Goal: Use online tool/utility: Utilize a website feature to perform a specific function

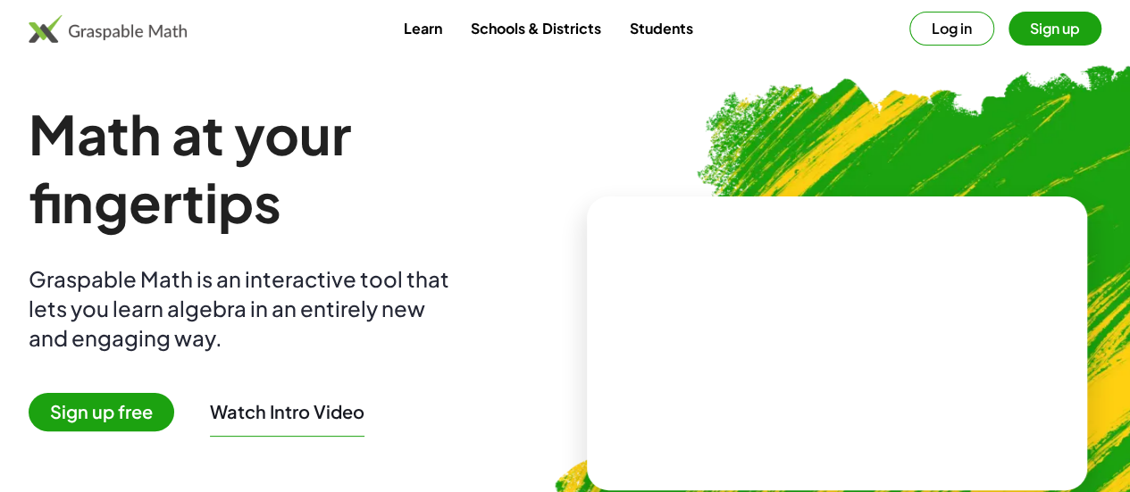
click at [849, 321] on video at bounding box center [837, 343] width 268 height 134
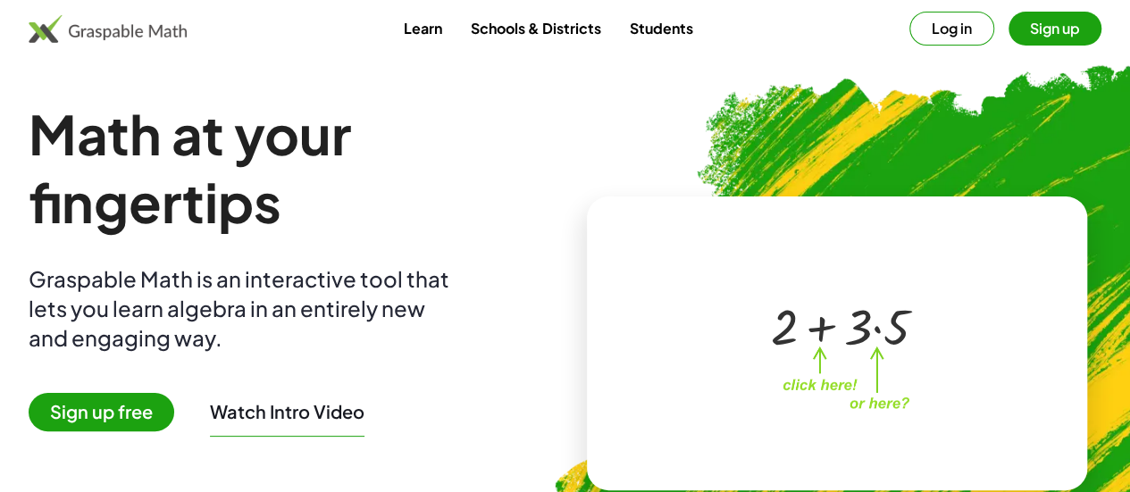
scroll to position [1, 0]
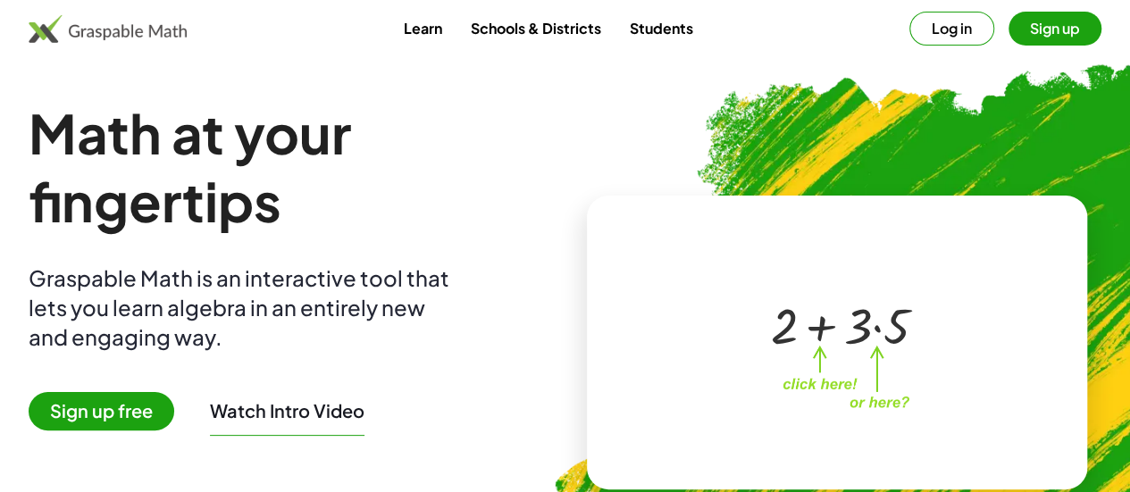
click at [1009, 26] on button "Sign up" at bounding box center [1055, 29] width 93 height 34
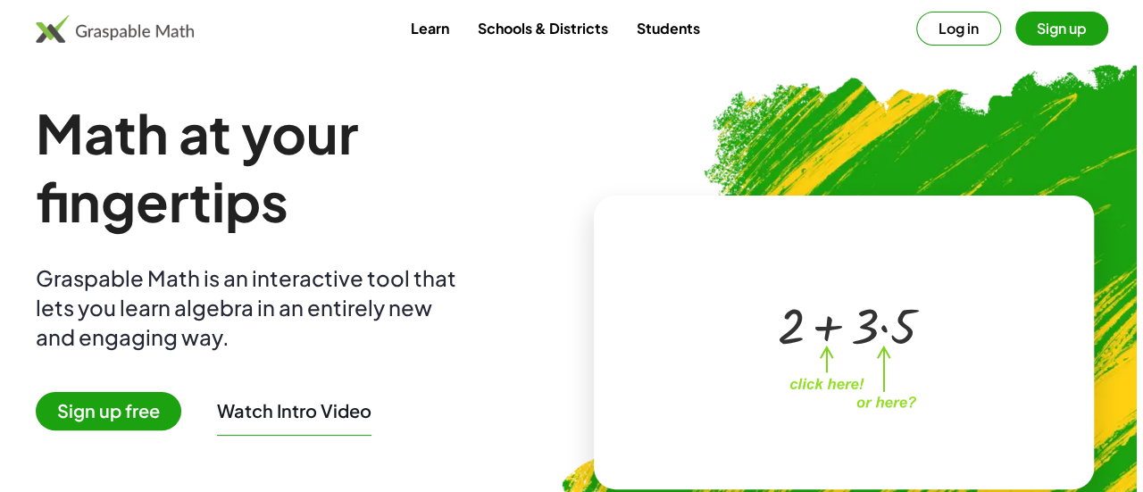
scroll to position [0, 0]
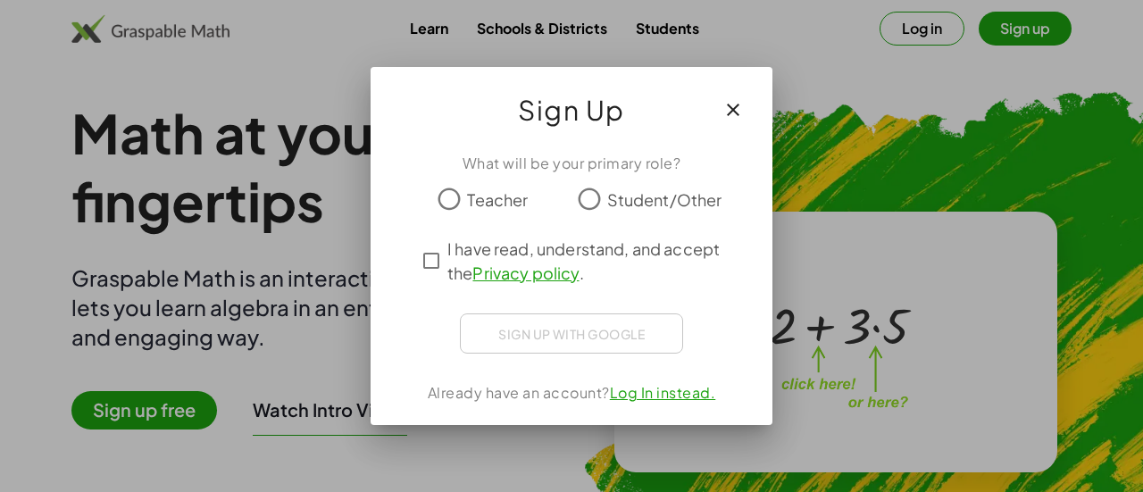
click at [733, 107] on icon "button" at bounding box center [733, 109] width 21 height 21
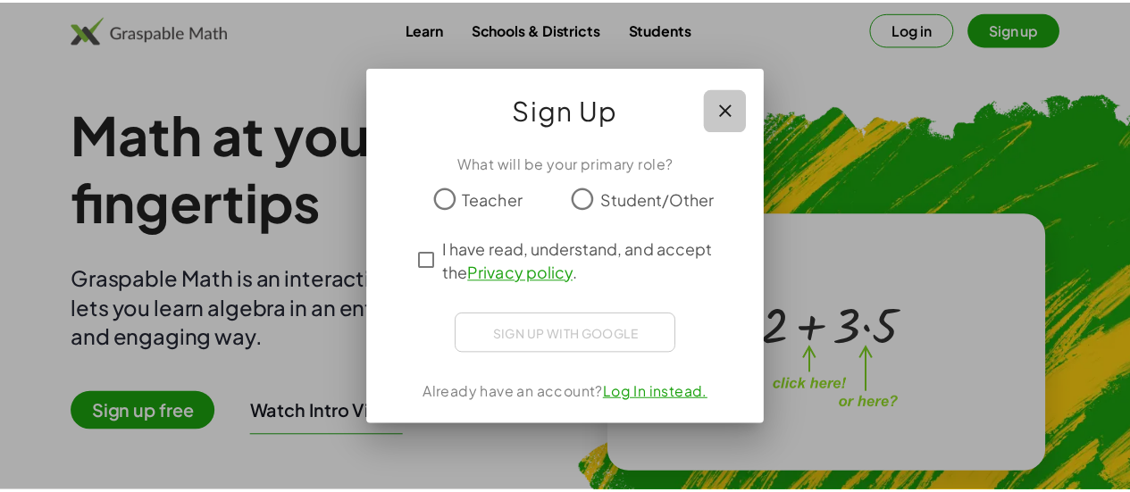
scroll to position [1, 0]
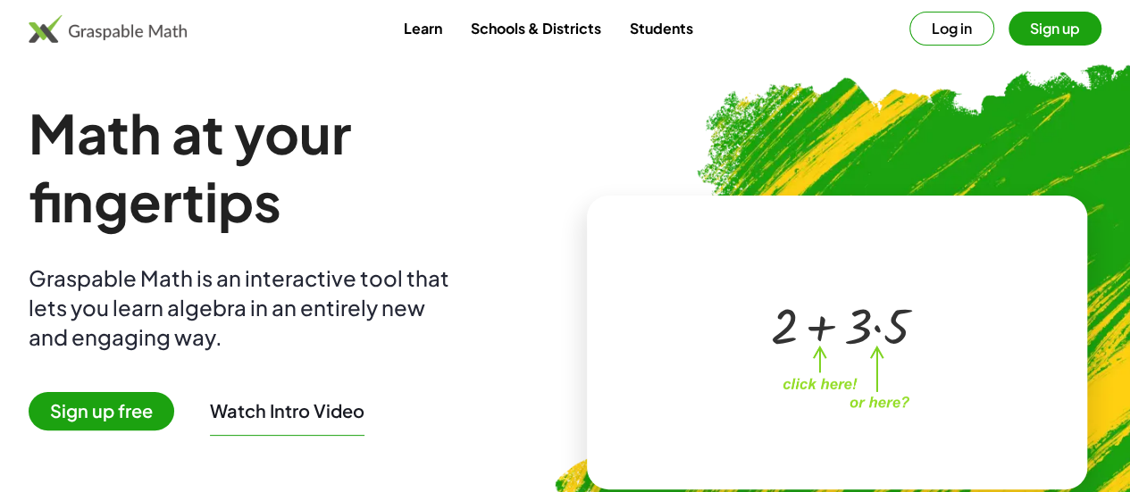
click at [134, 413] on span "Sign up free" at bounding box center [102, 411] width 146 height 38
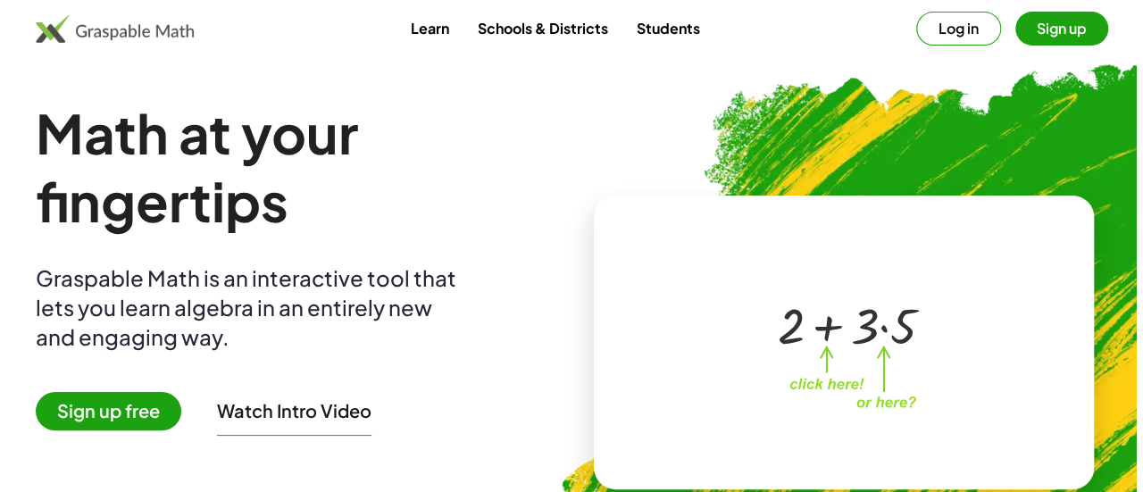
scroll to position [0, 0]
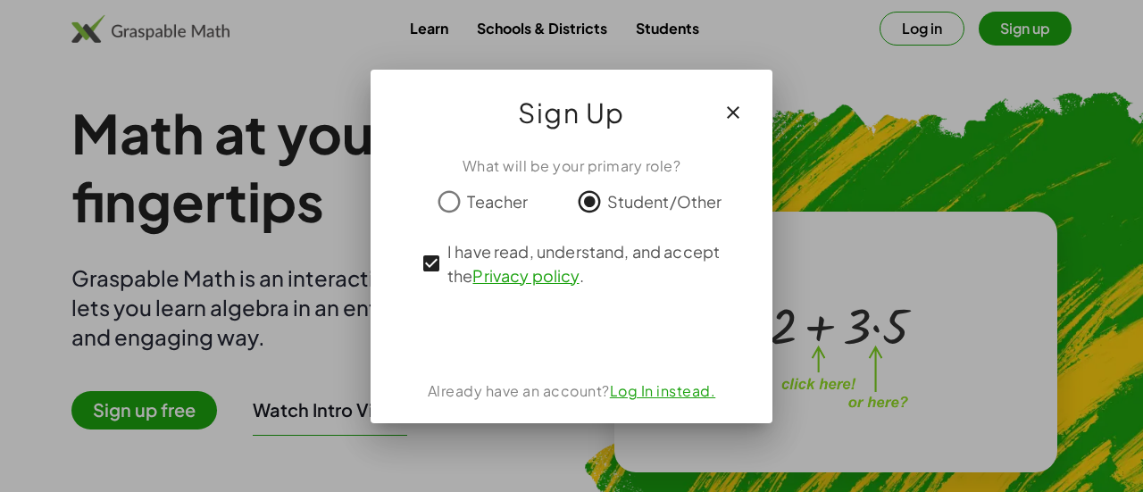
click at [881, 364] on div at bounding box center [571, 246] width 1143 height 492
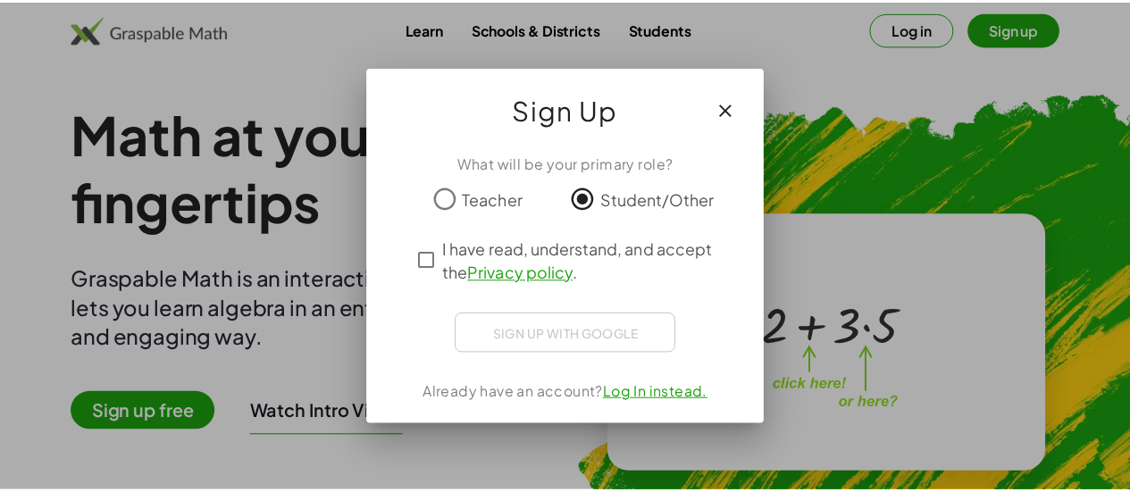
scroll to position [1, 0]
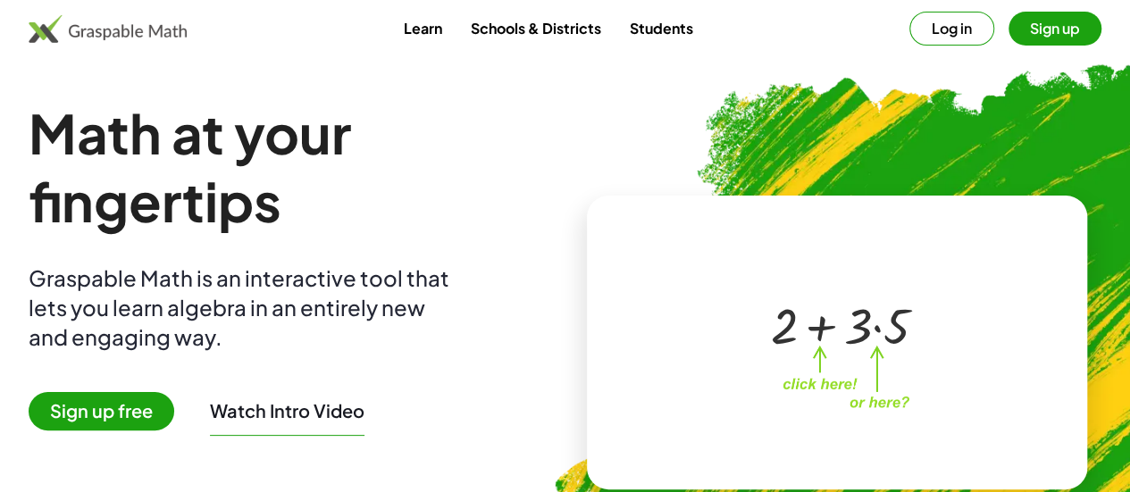
click at [134, 409] on span "Sign up free" at bounding box center [102, 411] width 146 height 38
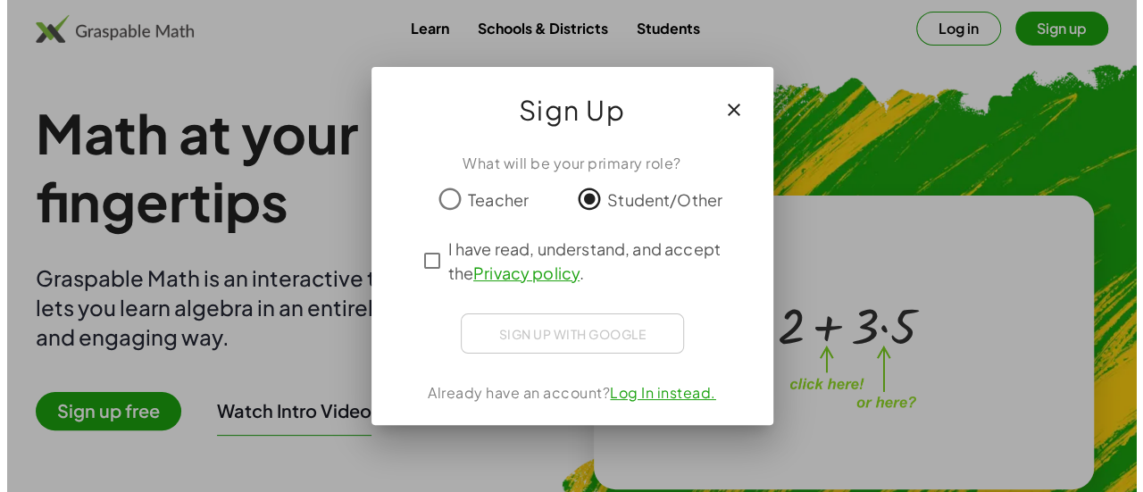
scroll to position [0, 0]
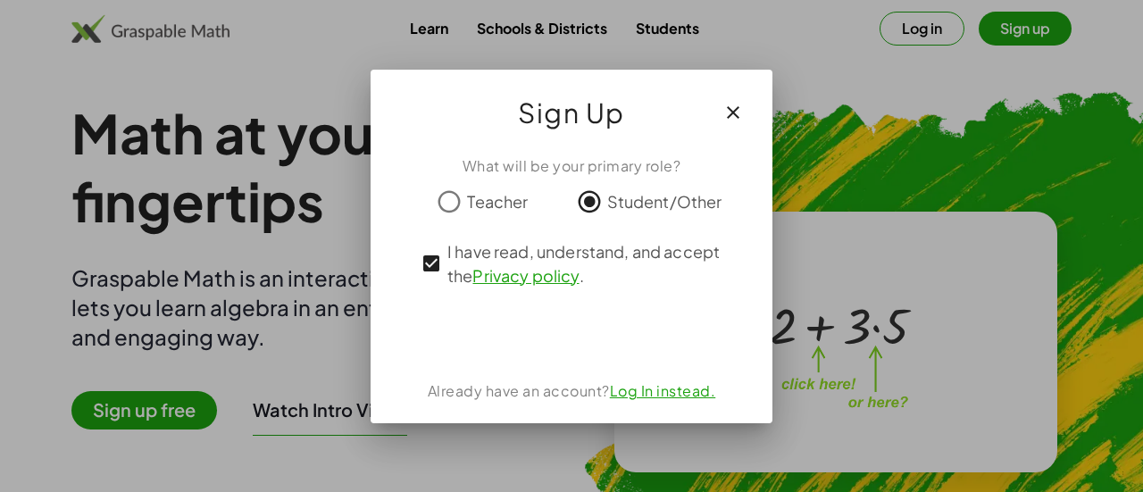
click at [725, 301] on div "What will be your primary role? Teacher Student/Other I have read, understand, …" at bounding box center [572, 282] width 402 height 282
click at [744, 106] on button "button" at bounding box center [733, 112] width 43 height 43
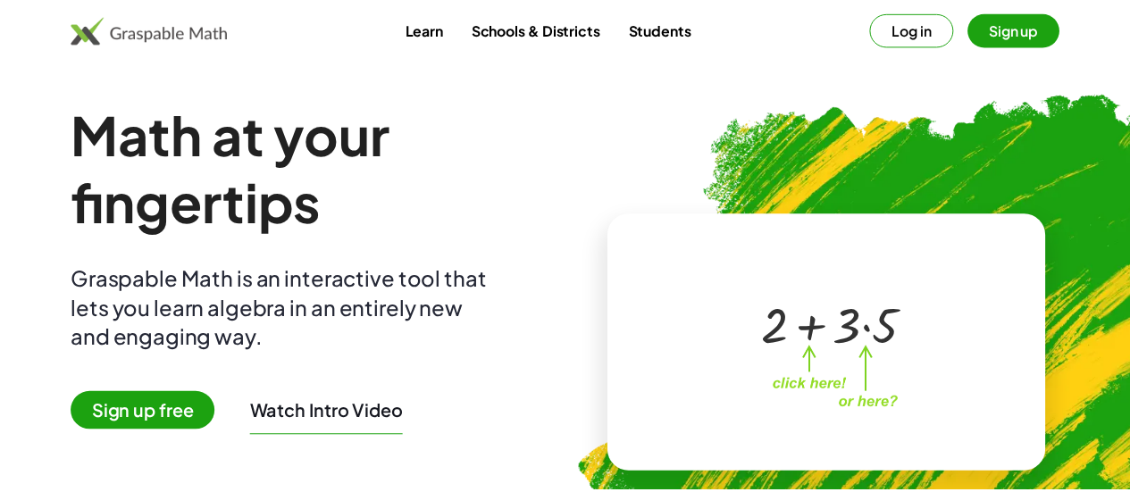
scroll to position [1, 0]
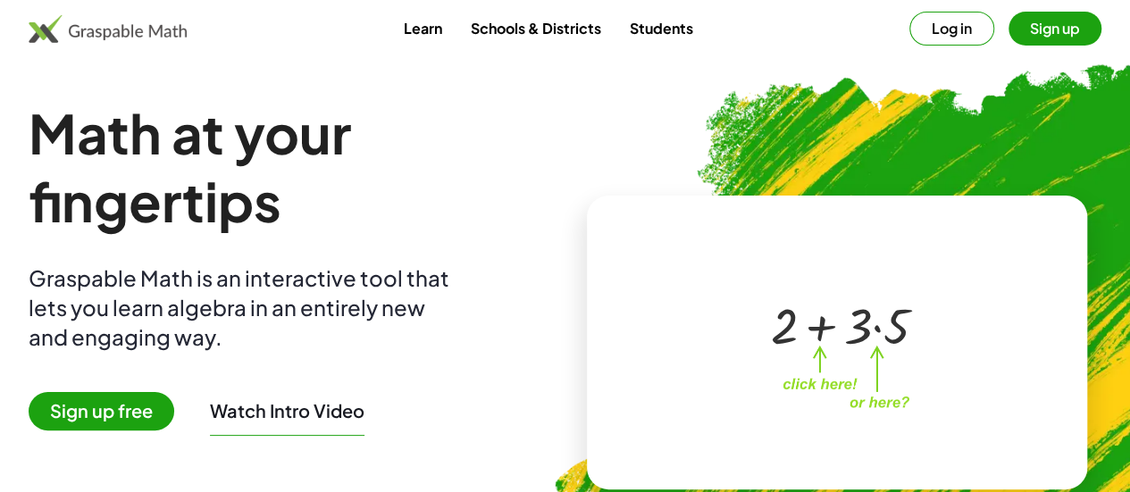
click at [146, 412] on span "Sign up free" at bounding box center [102, 411] width 146 height 38
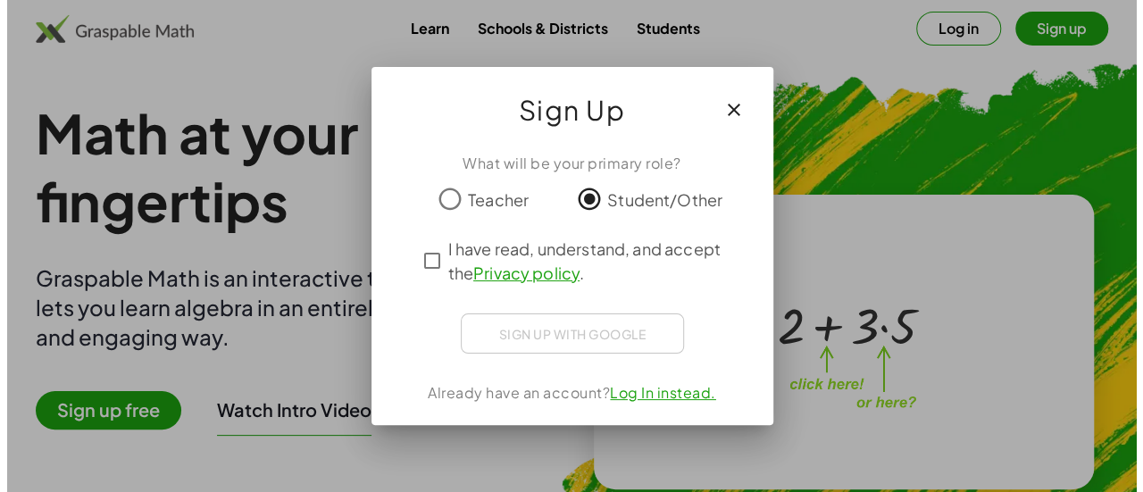
scroll to position [0, 0]
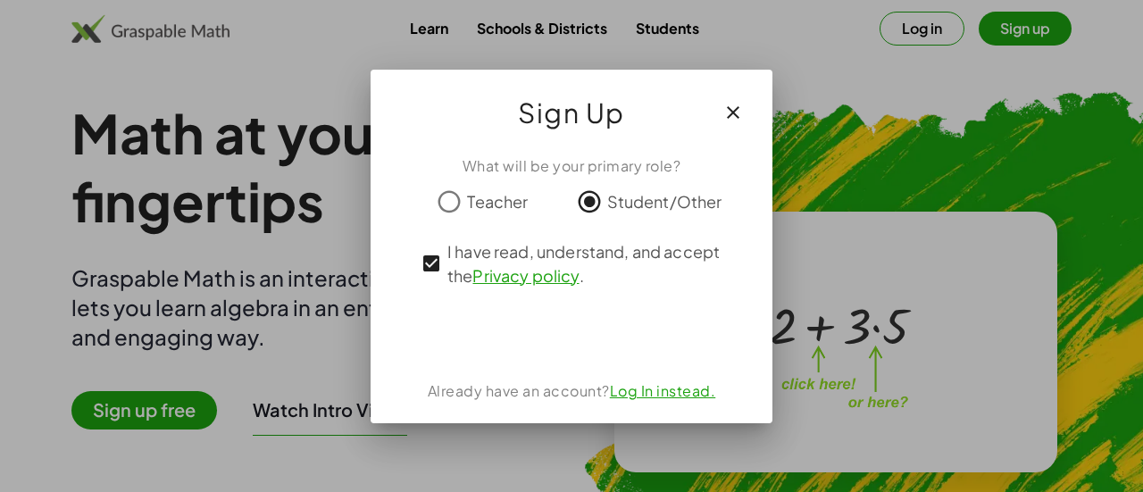
click at [716, 129] on button "button" at bounding box center [733, 112] width 43 height 43
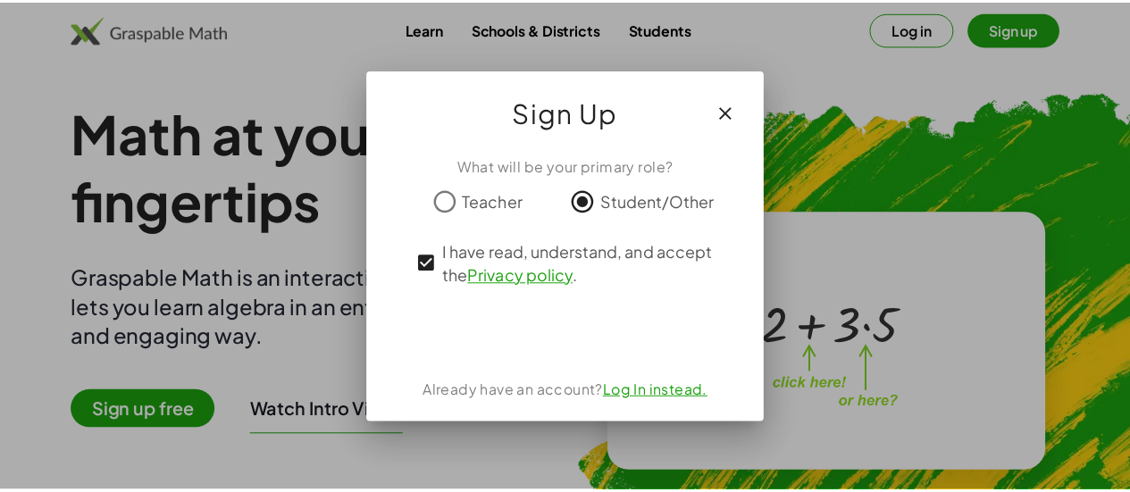
scroll to position [1, 0]
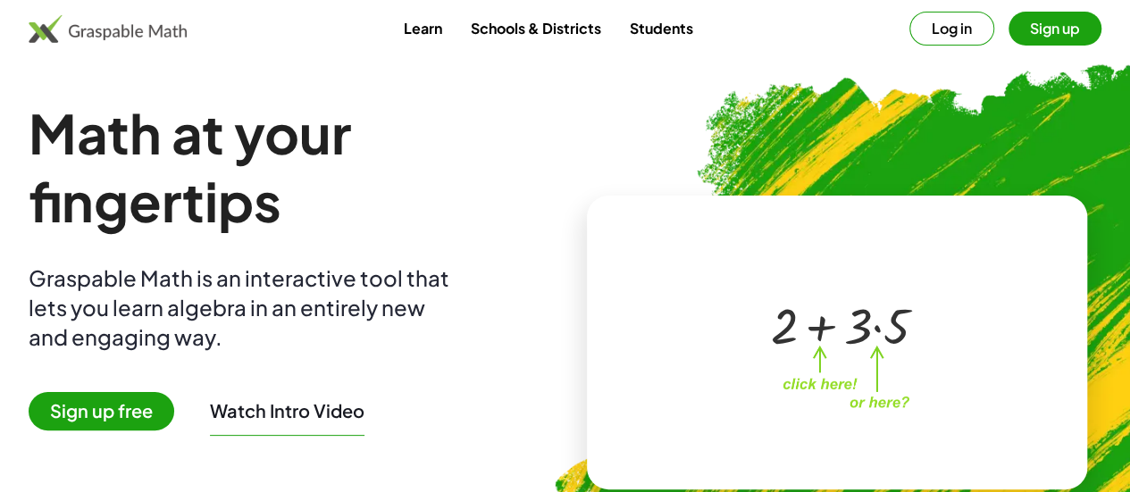
click at [730, 113] on button "button" at bounding box center [710, 124] width 38 height 38
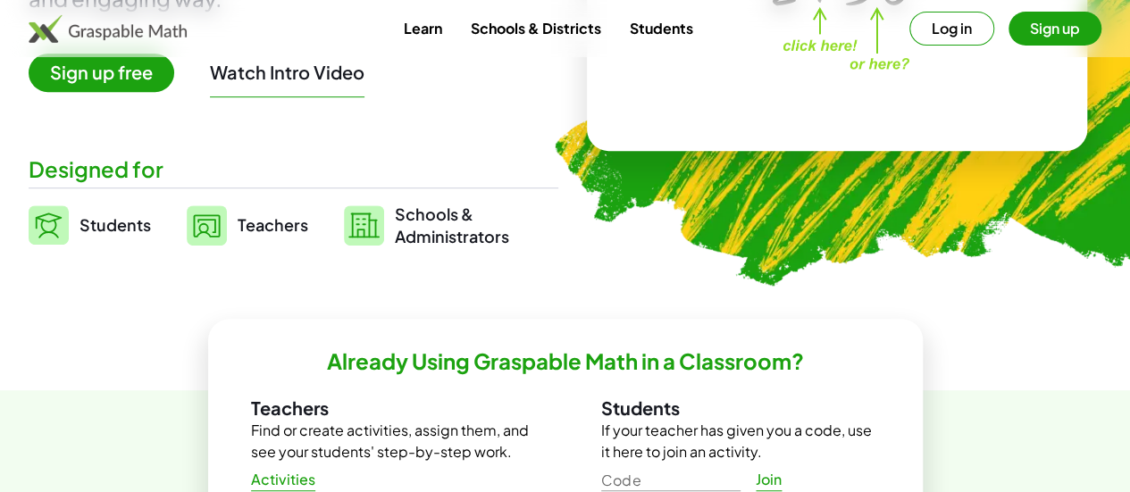
scroll to position [361, 0]
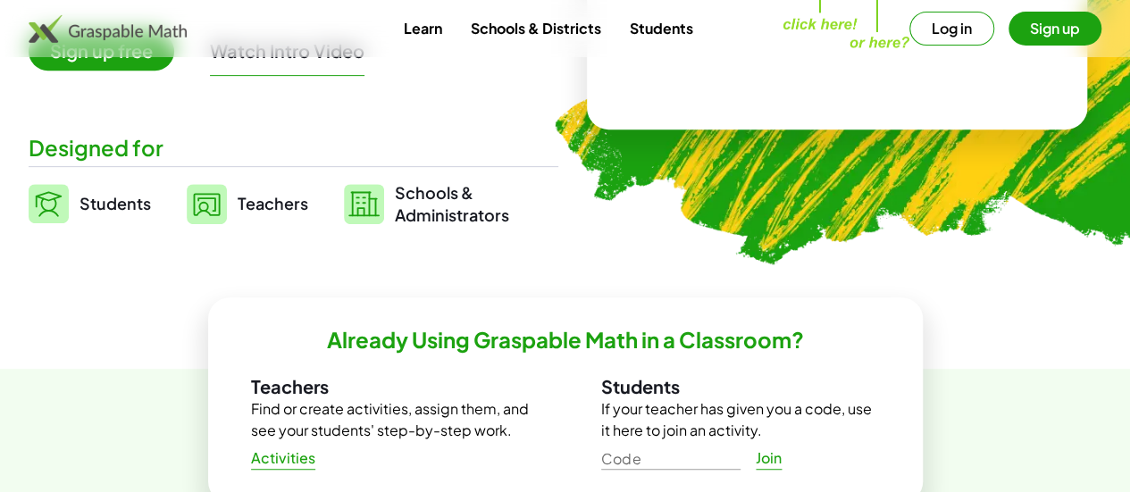
click at [113, 193] on link "Students" at bounding box center [90, 203] width 122 height 45
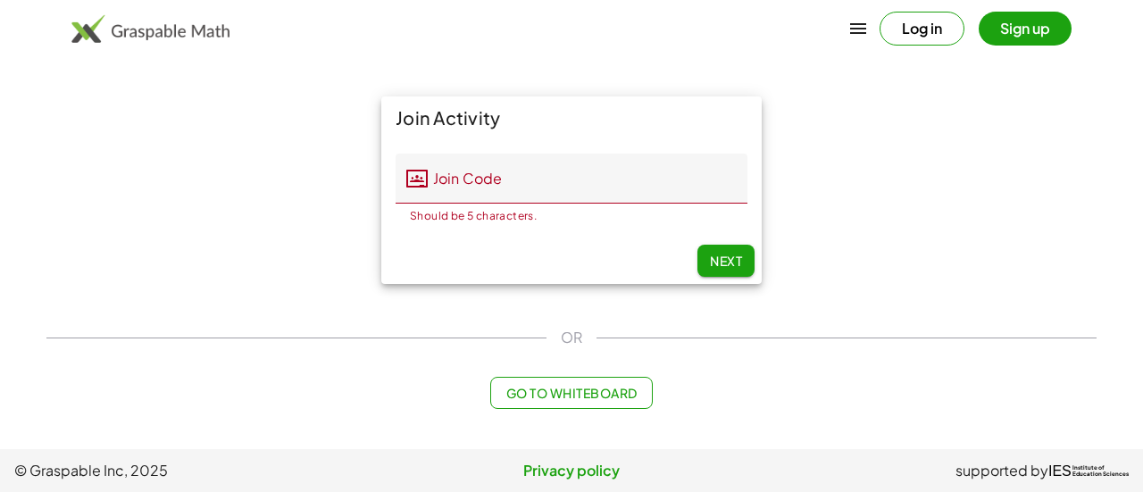
click at [526, 386] on span "Go to Whiteboard" at bounding box center [571, 393] width 131 height 16
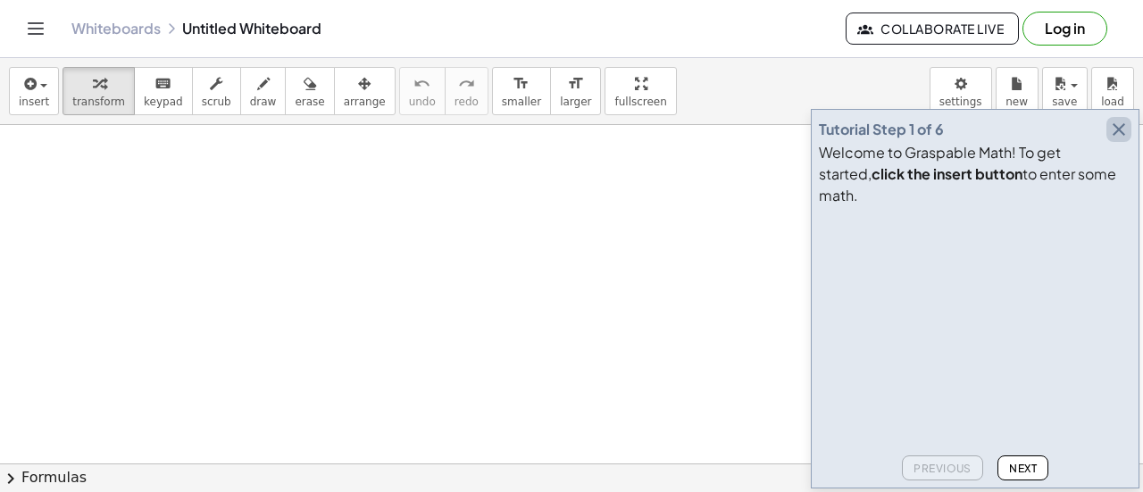
click at [1115, 140] on icon "button" at bounding box center [1119, 129] width 21 height 21
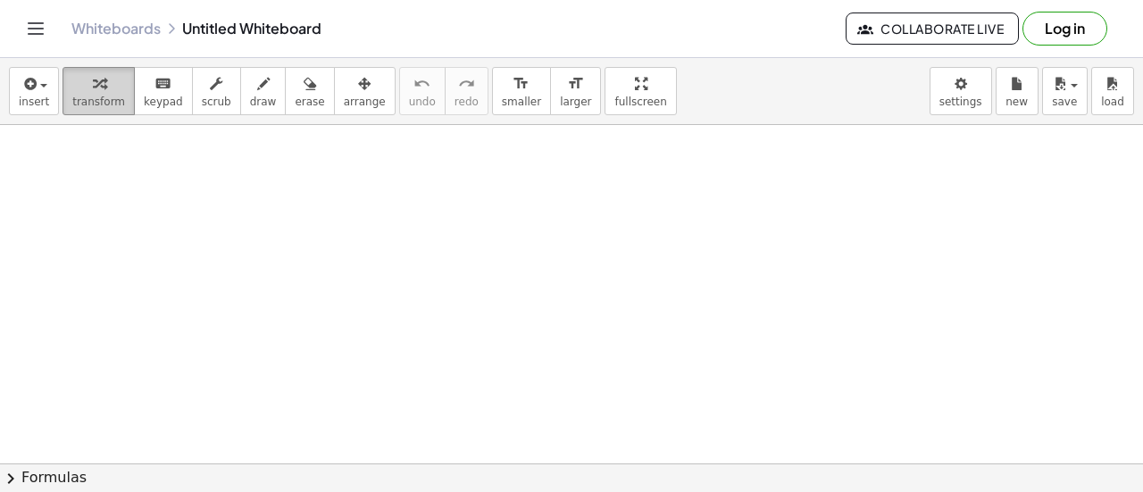
click at [93, 103] on span "transform" at bounding box center [98, 102] width 53 height 13
click at [624, 80] on div "insert select one: Math Expression Function Text Youtube Video Graphing Geometr…" at bounding box center [571, 91] width 1143 height 67
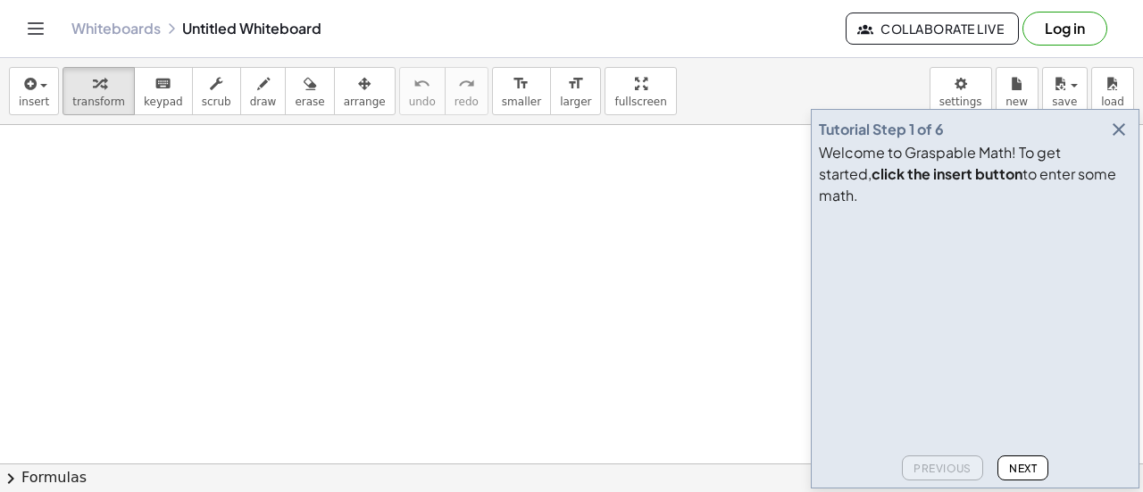
click at [1124, 140] on icon "button" at bounding box center [1119, 129] width 21 height 21
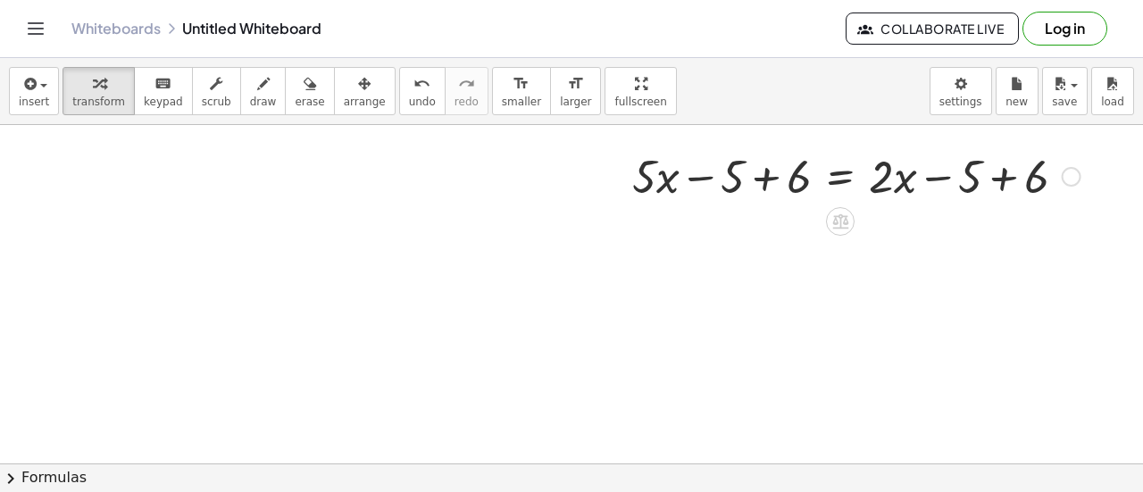
scroll to position [132, 0]
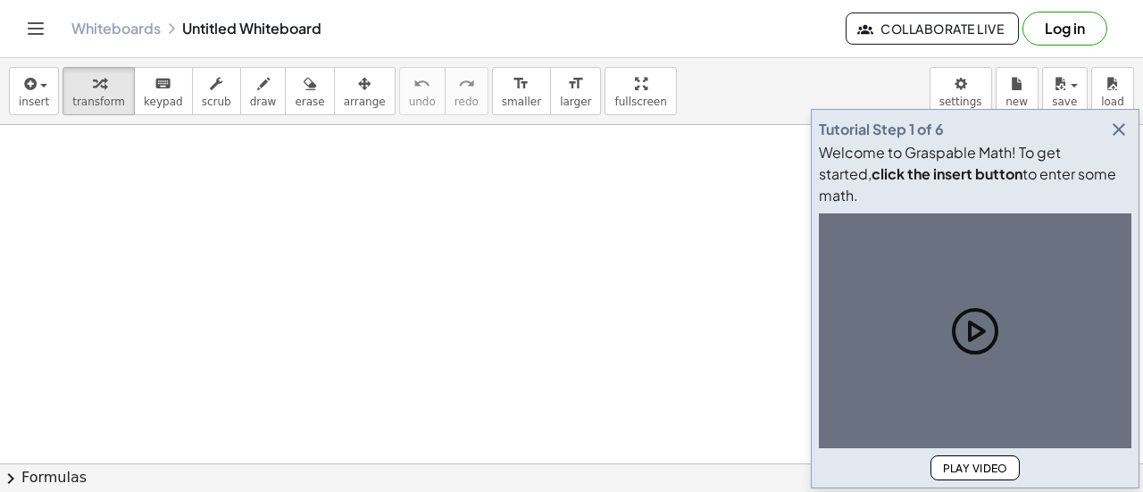
click at [1117, 140] on icon "button" at bounding box center [1119, 129] width 21 height 21
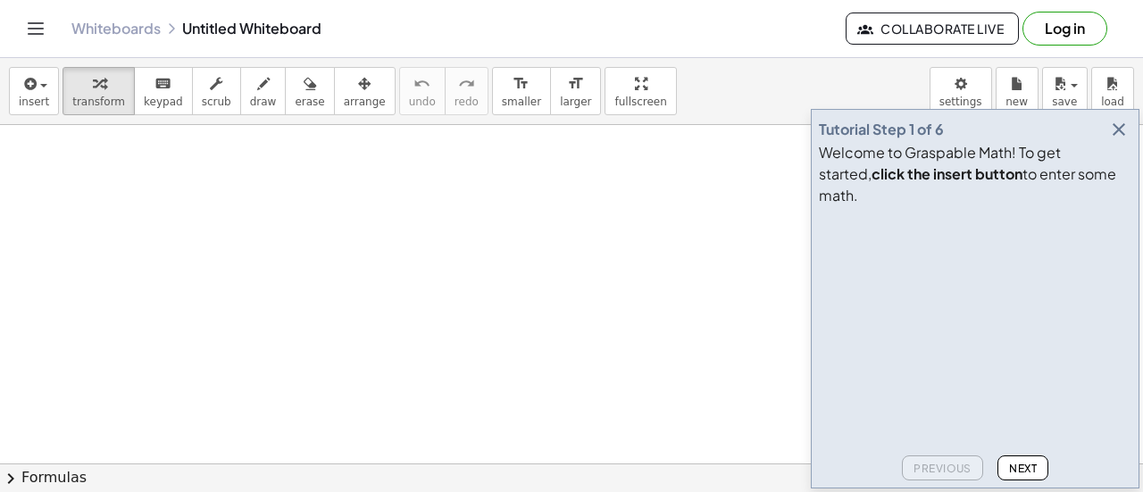
click at [1129, 140] on icon "button" at bounding box center [1119, 129] width 21 height 21
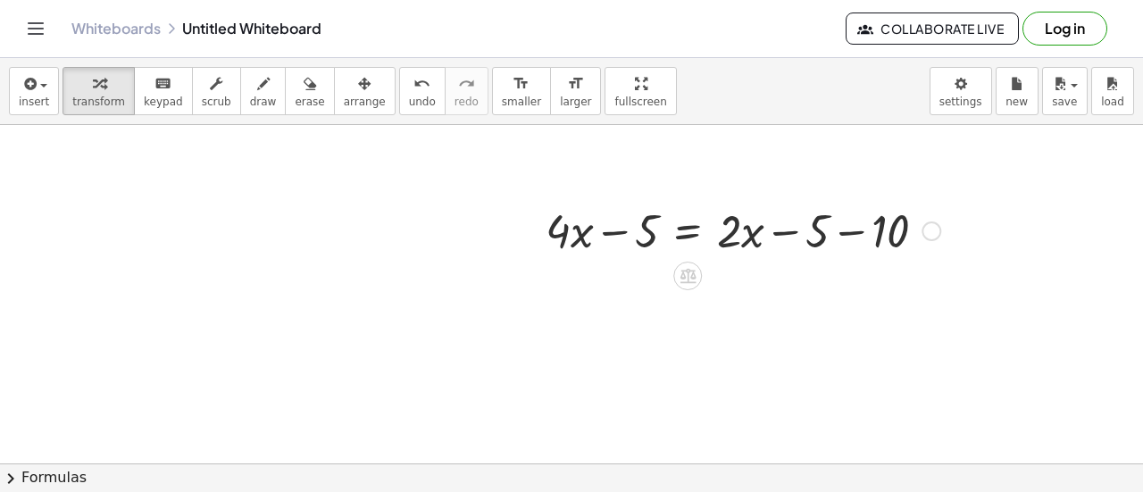
scroll to position [136, 0]
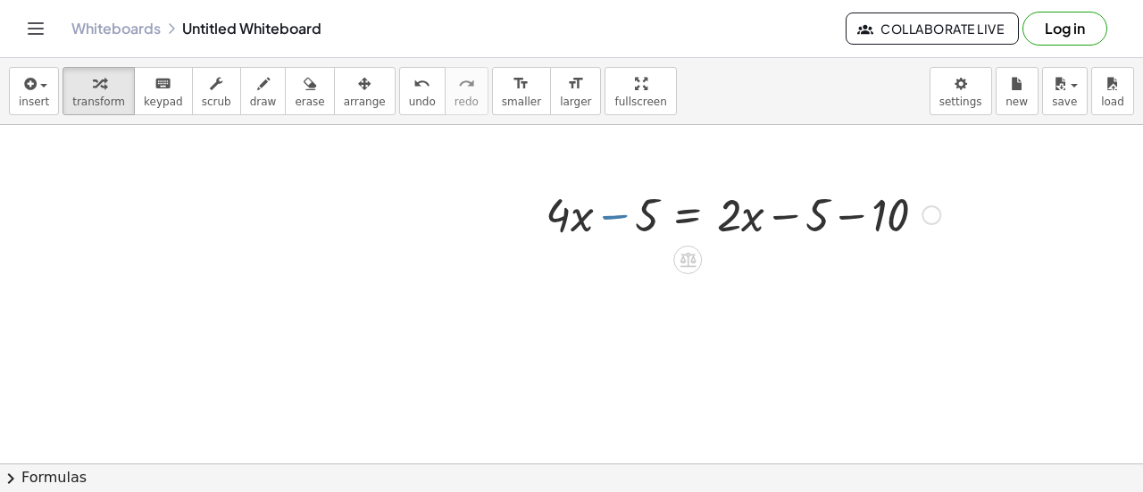
click at [616, 213] on div at bounding box center [743, 213] width 413 height 61
drag, startPoint x: 640, startPoint y: 206, endPoint x: 506, endPoint y: 217, distance: 133.5
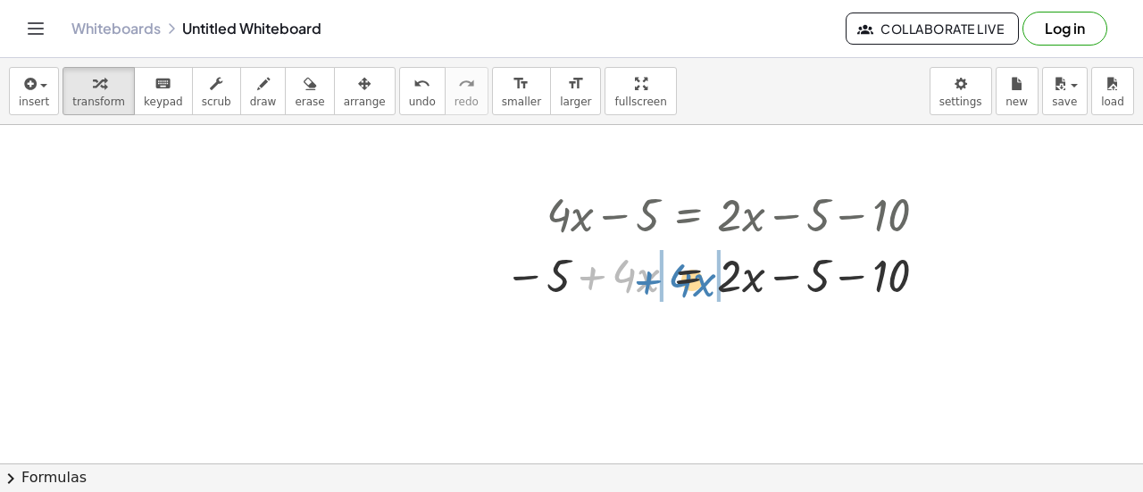
drag, startPoint x: 592, startPoint y: 279, endPoint x: 649, endPoint y: 278, distance: 57.2
click at [649, 278] on div at bounding box center [723, 274] width 455 height 61
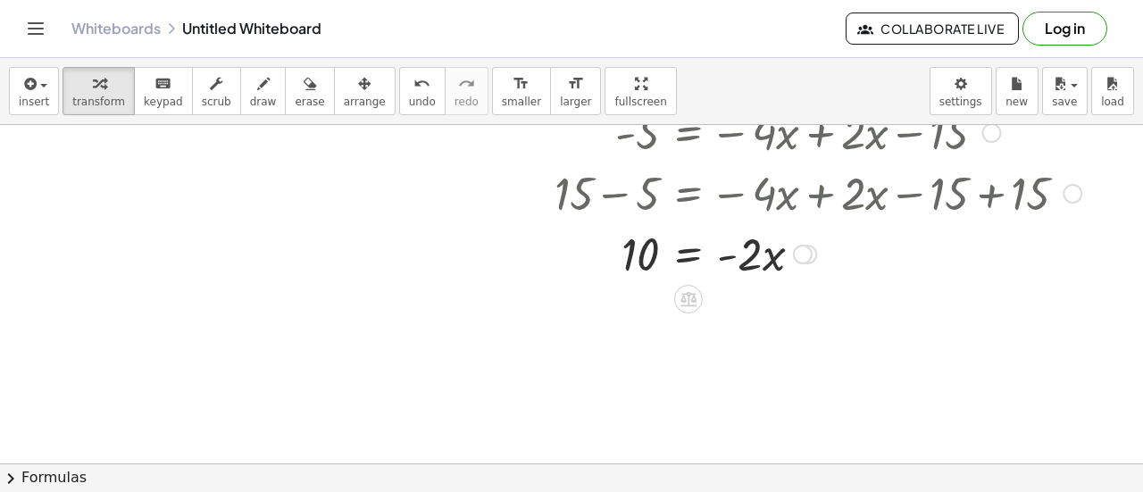
scroll to position [462, 0]
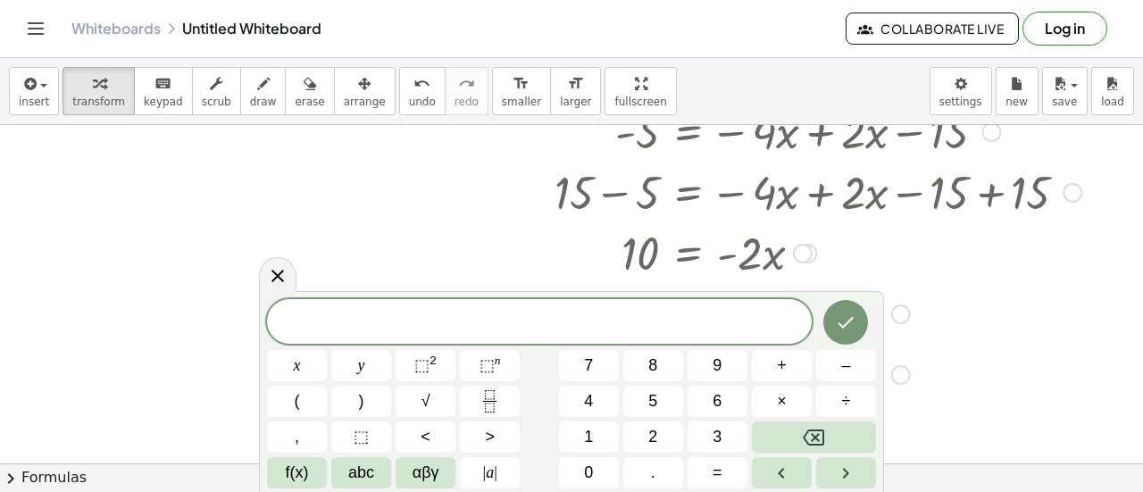
click at [470, 212] on div at bounding box center [748, 191] width 684 height 61
click at [538, 250] on div at bounding box center [742, 252] width 512 height 61
click at [1017, 313] on div at bounding box center [702, 312] width 780 height 61
click at [891, 289] on div at bounding box center [702, 312] width 780 height 61
click at [899, 268] on div at bounding box center [742, 252] width 512 height 61
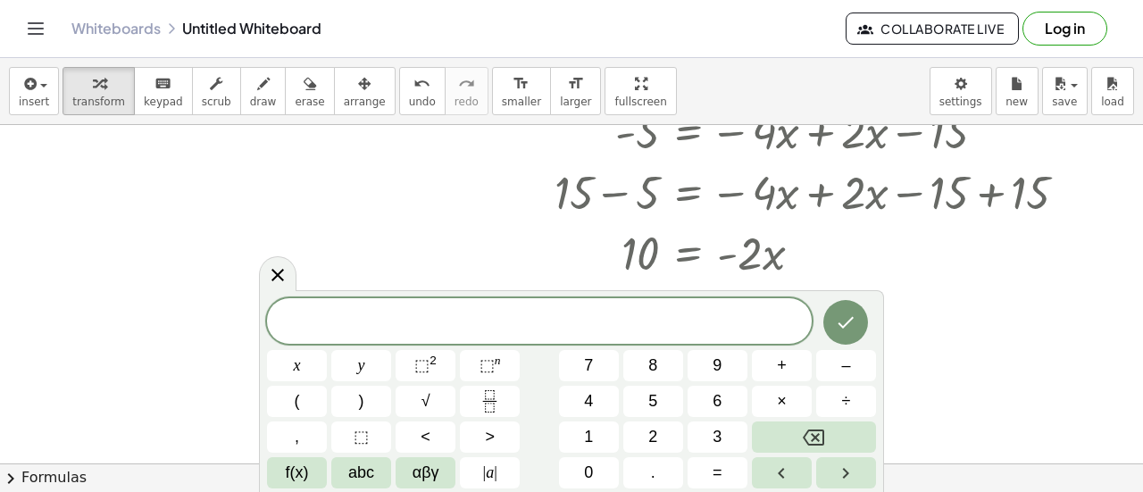
click at [940, 259] on div at bounding box center [742, 252] width 512 height 61
click at [892, 208] on div at bounding box center [748, 191] width 684 height 61
click at [921, 191] on div at bounding box center [748, 191] width 684 height 61
click at [947, 180] on div at bounding box center [748, 191] width 684 height 61
click at [967, 173] on div at bounding box center [748, 191] width 684 height 61
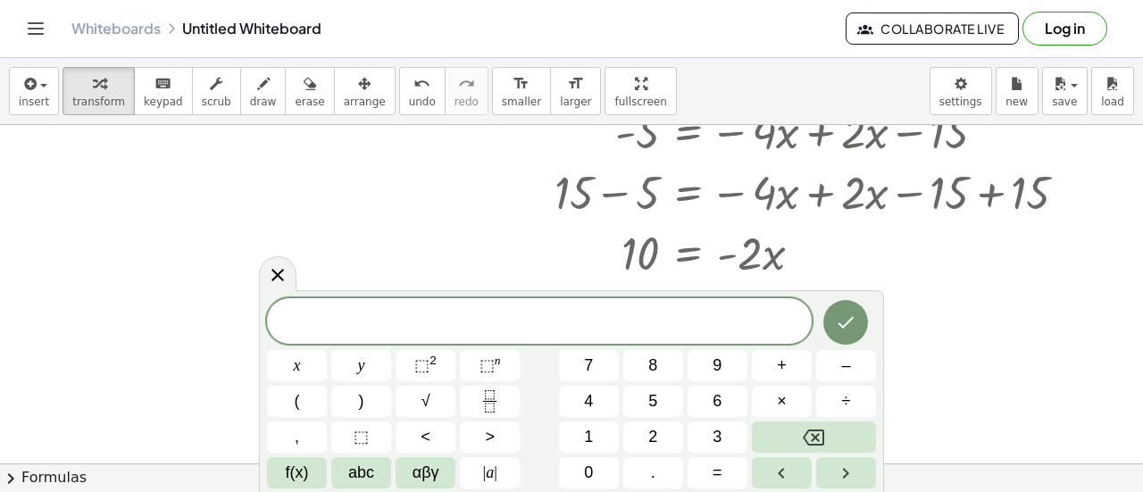
click at [850, 325] on icon "Done" at bounding box center [845, 322] width 21 height 21
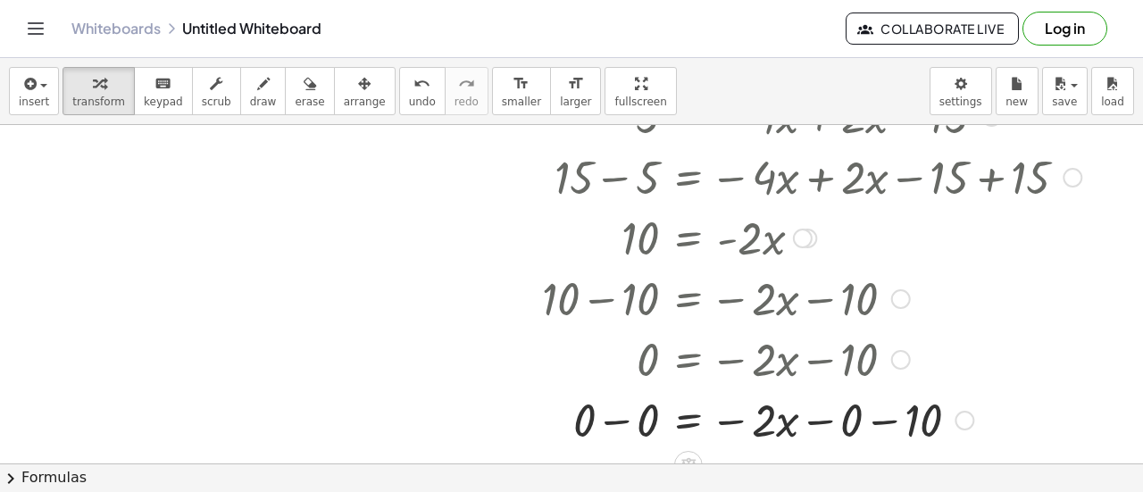
scroll to position [474, 0]
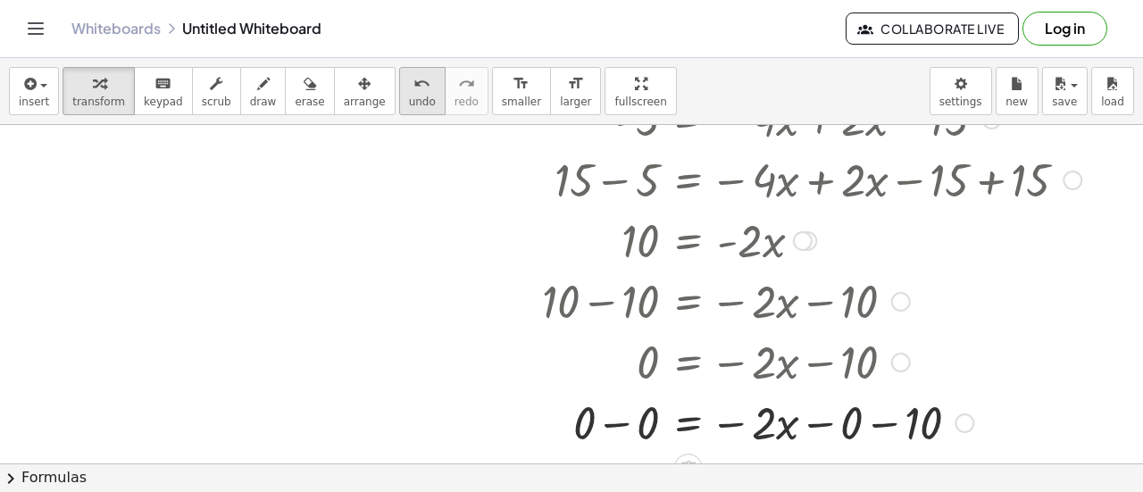
click at [409, 103] on span "undo" at bounding box center [422, 102] width 27 height 13
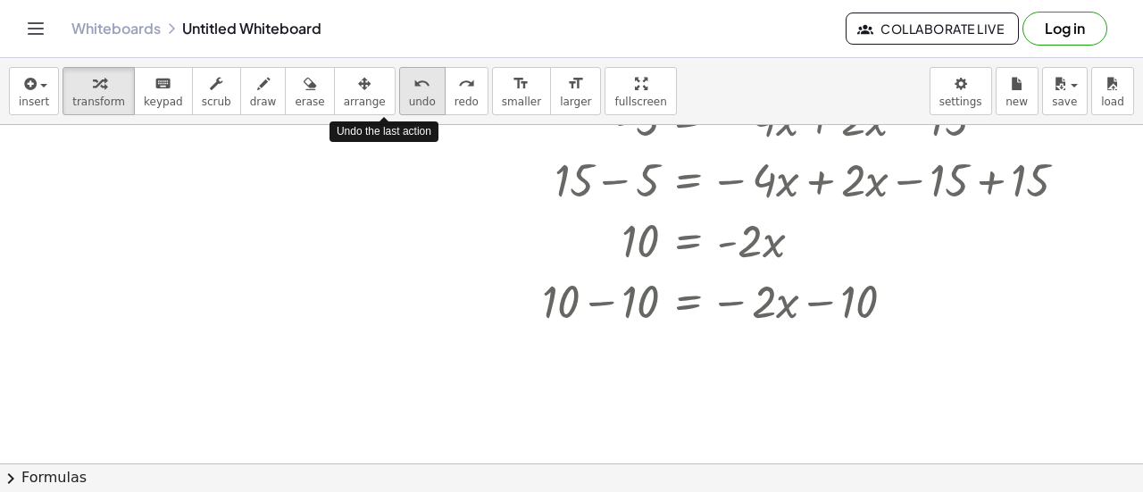
click at [409, 103] on span "undo" at bounding box center [422, 102] width 27 height 13
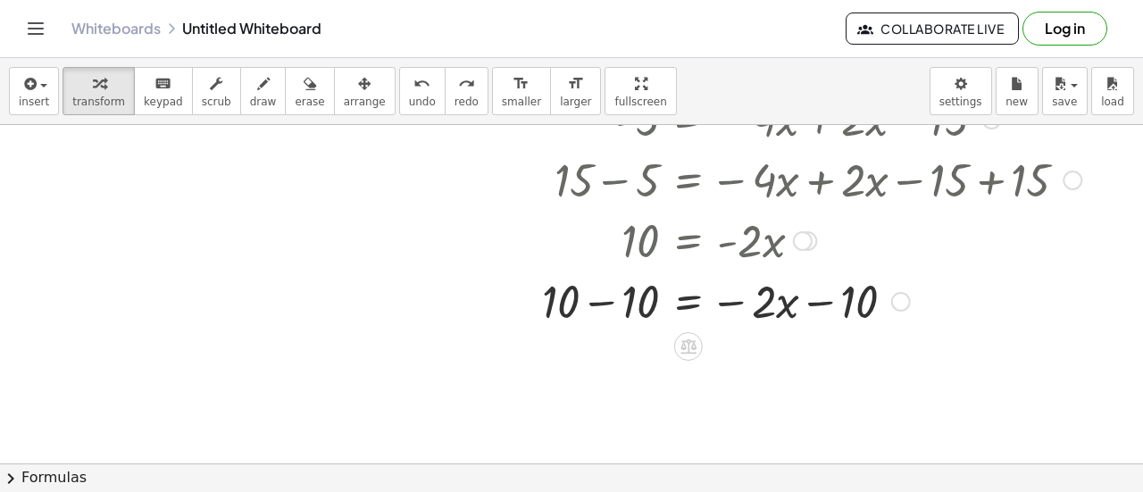
click at [609, 314] on div at bounding box center [702, 300] width 780 height 61
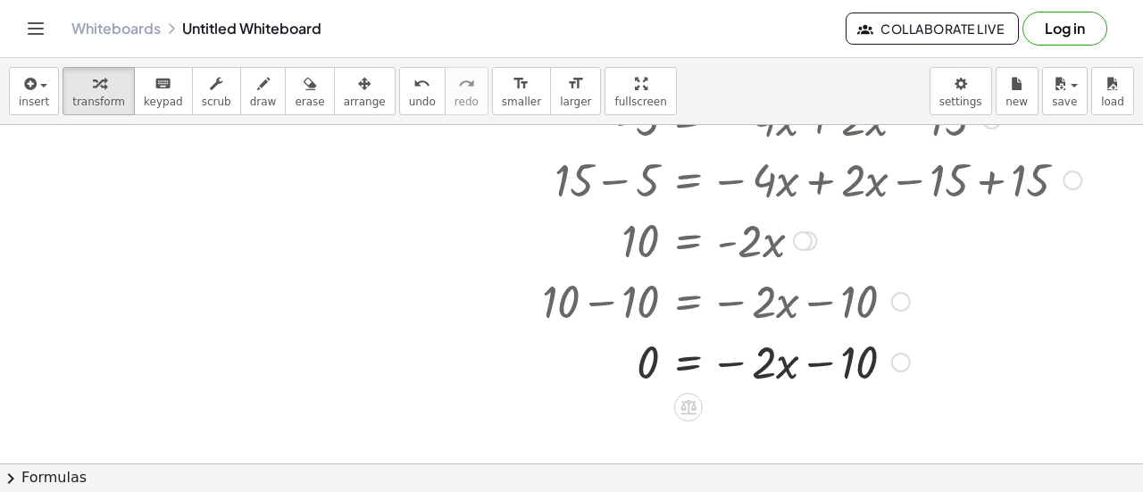
click at [650, 366] on div at bounding box center [748, 361] width 684 height 61
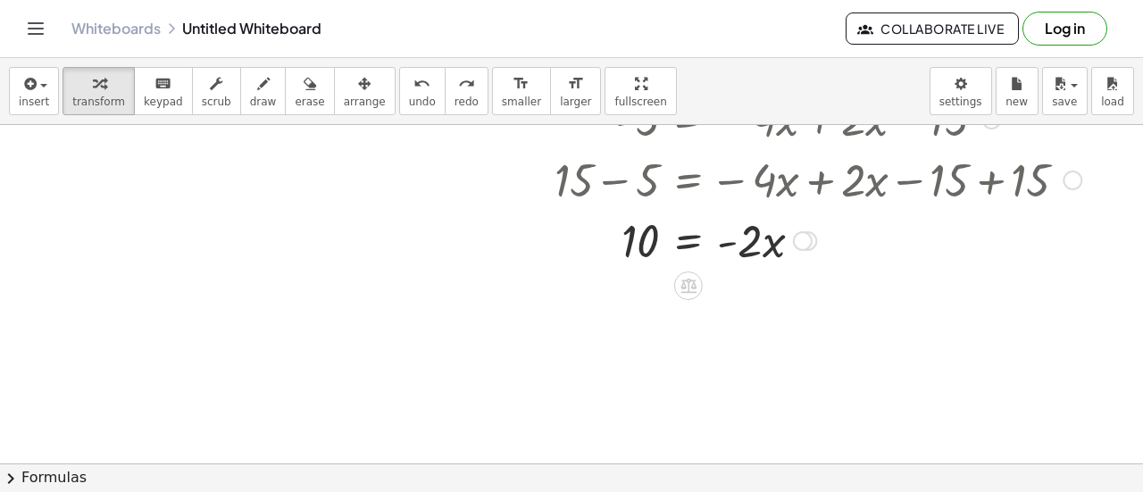
drag, startPoint x: 765, startPoint y: 172, endPoint x: 833, endPoint y: 222, distance: 84.3
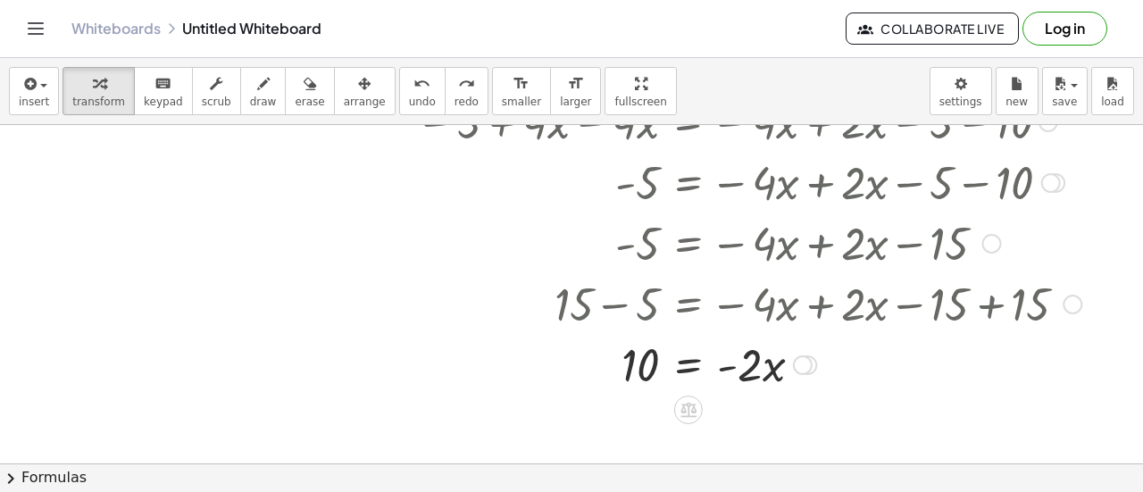
scroll to position [423, 0]
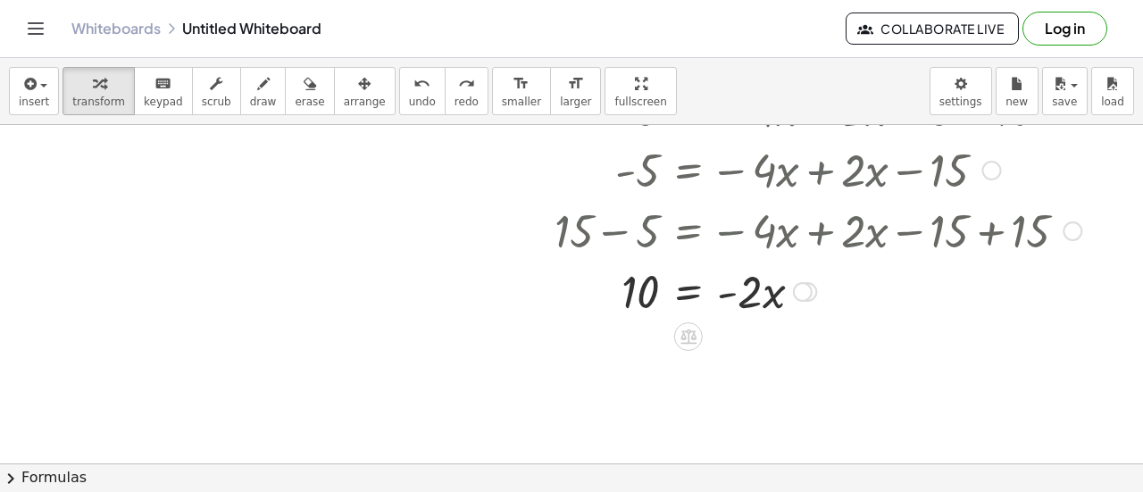
click at [766, 232] on div at bounding box center [748, 229] width 684 height 61
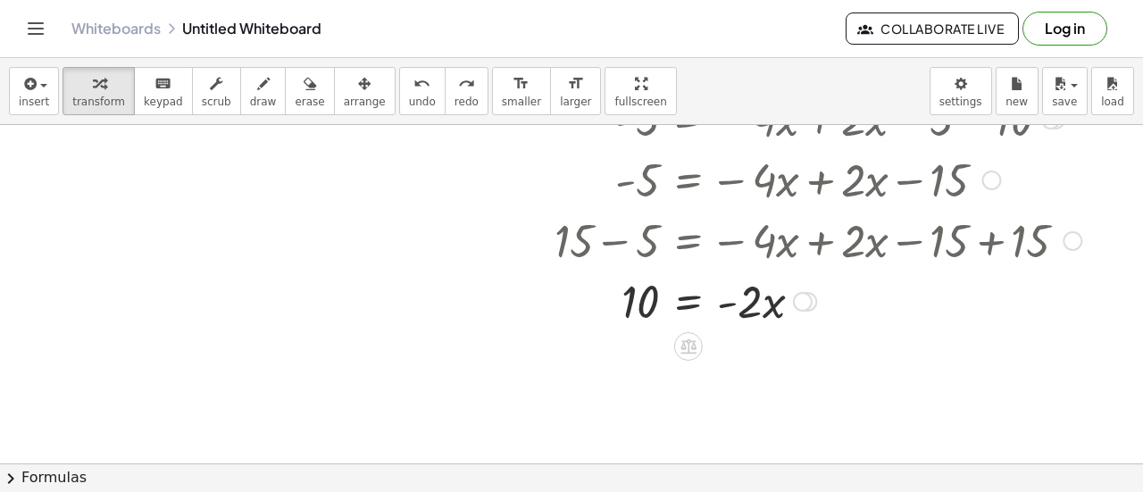
scroll to position [415, 0]
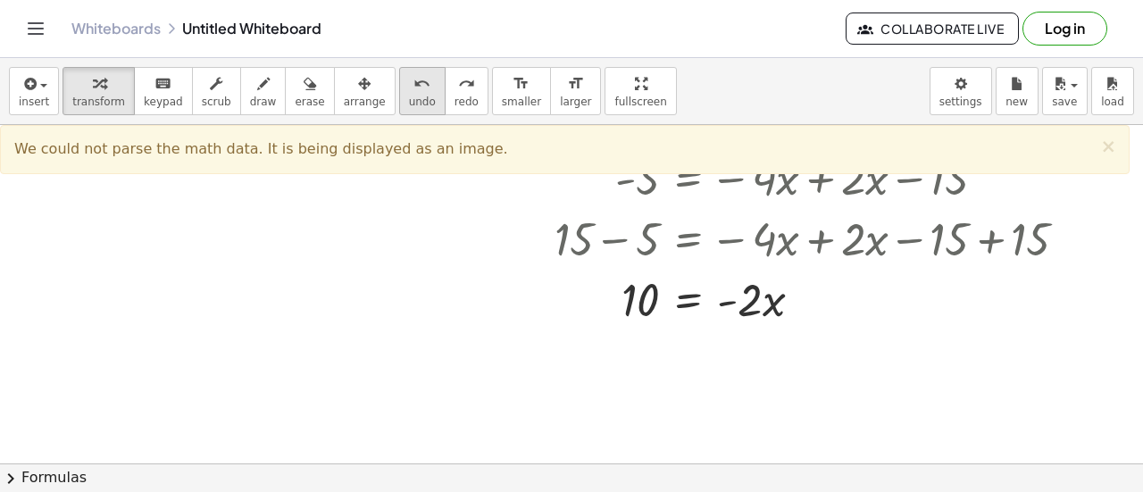
click at [409, 96] on span "undo" at bounding box center [422, 102] width 27 height 13
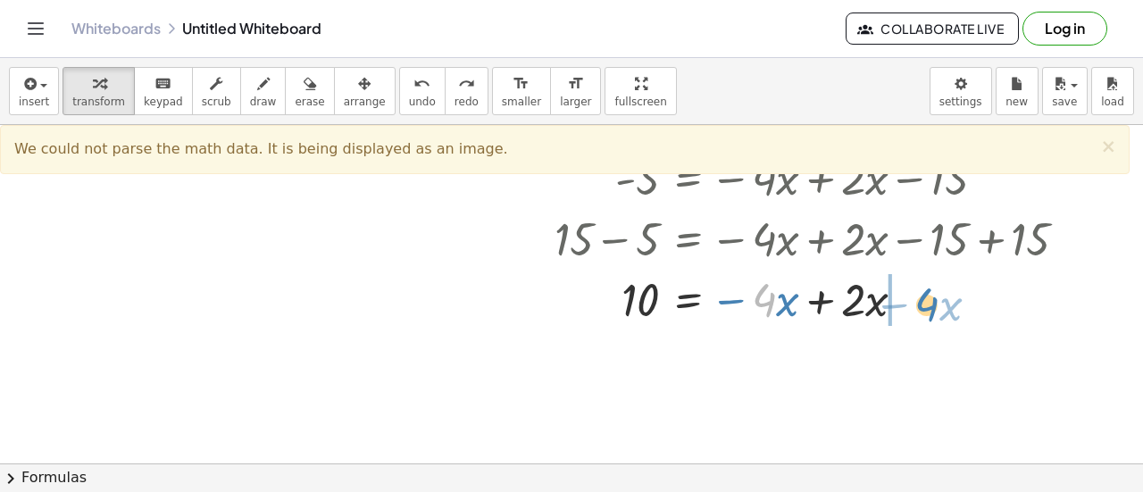
drag, startPoint x: 757, startPoint y: 302, endPoint x: 917, endPoint y: 305, distance: 160.8
click at [917, 305] on div at bounding box center [800, 298] width 788 height 61
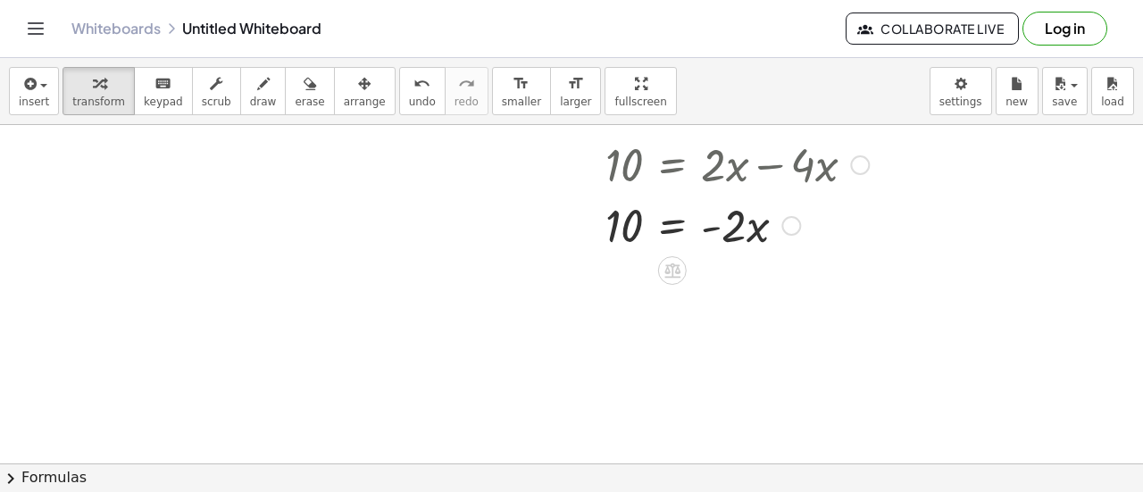
scroll to position [611, 22]
drag, startPoint x: 623, startPoint y: 219, endPoint x: 733, endPoint y: 261, distance: 118.5
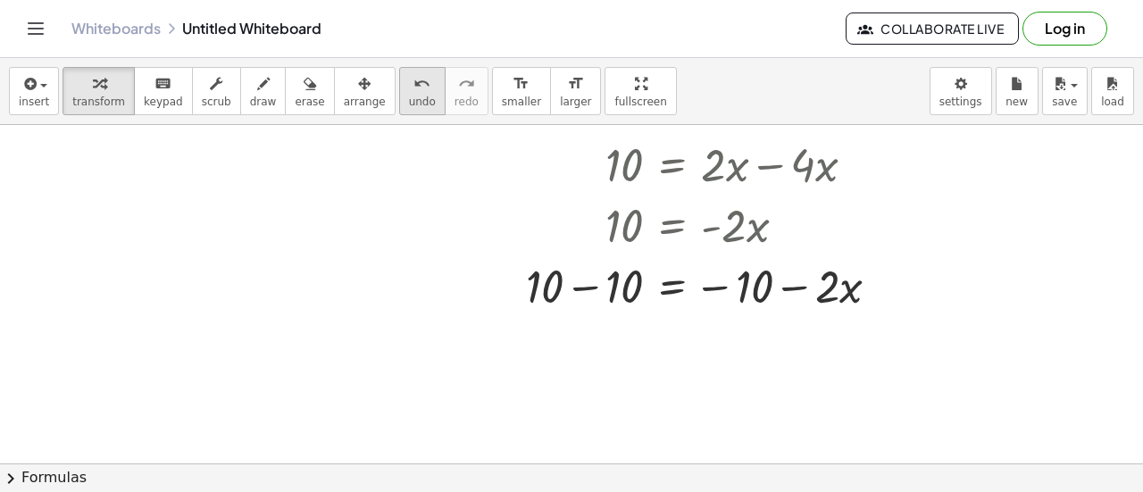
click at [409, 81] on div "undo" at bounding box center [422, 82] width 27 height 21
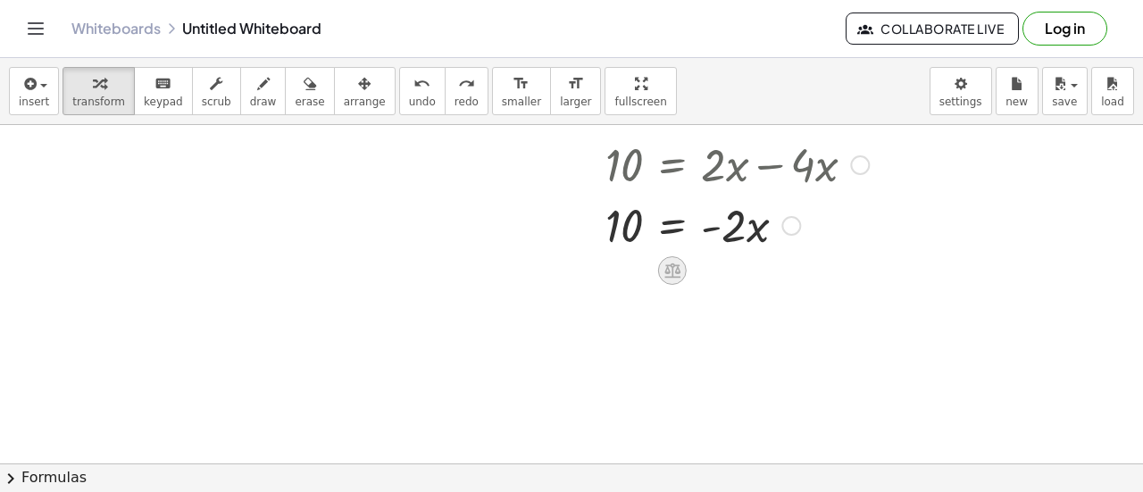
drag, startPoint x: 677, startPoint y: 279, endPoint x: 661, endPoint y: 261, distance: 24.0
click at [663, 261] on icon at bounding box center [672, 270] width 19 height 19
click at [768, 261] on div at bounding box center [555, 24] width 1143 height 1020
click at [722, 217] on div at bounding box center [726, 224] width 512 height 61
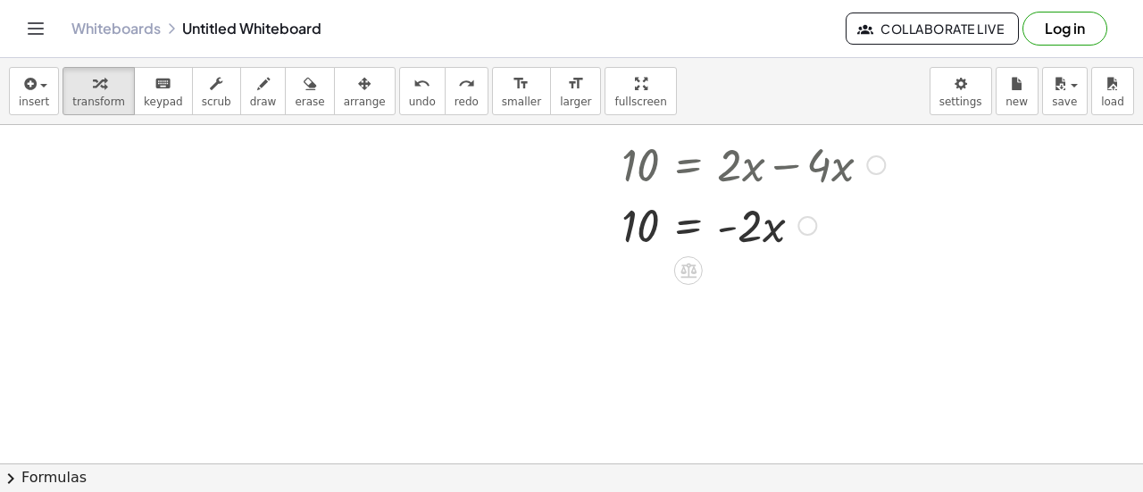
scroll to position [611, 0]
drag, startPoint x: 791, startPoint y: 226, endPoint x: 627, endPoint y: 231, distance: 163.6
click at [689, 226] on div "10 = · - 2 · x" at bounding box center [689, 226] width 0 height 0
drag, startPoint x: 770, startPoint y: 228, endPoint x: 779, endPoint y: 235, distance: 11.4
click at [779, 235] on div at bounding box center [748, 224] width 684 height 61
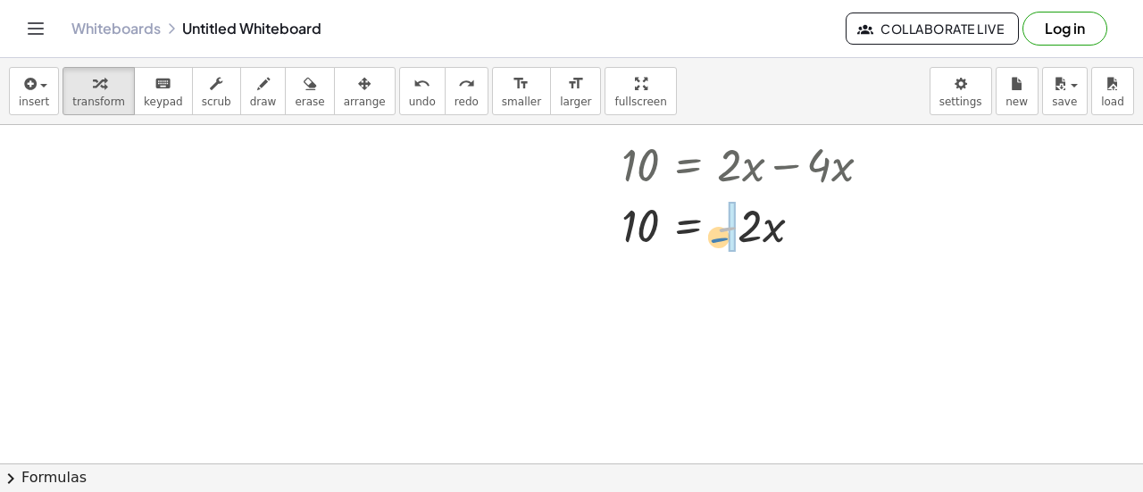
click at [734, 229] on div at bounding box center [748, 224] width 684 height 61
click at [650, 224] on div at bounding box center [748, 224] width 684 height 61
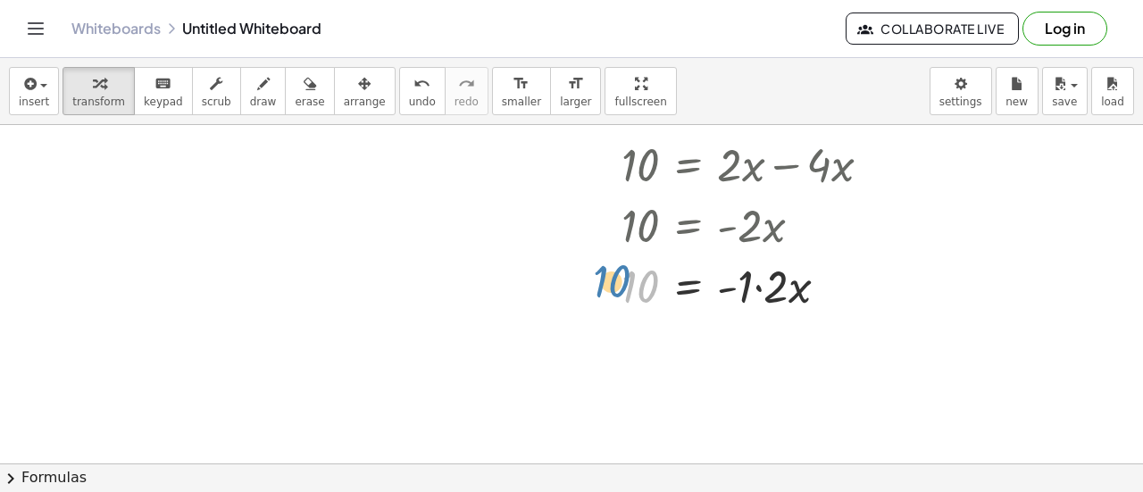
drag, startPoint x: 649, startPoint y: 281, endPoint x: 619, endPoint y: 276, distance: 30.0
click at [619, 276] on div at bounding box center [748, 285] width 684 height 61
click at [409, 99] on span "undo" at bounding box center [422, 102] width 27 height 13
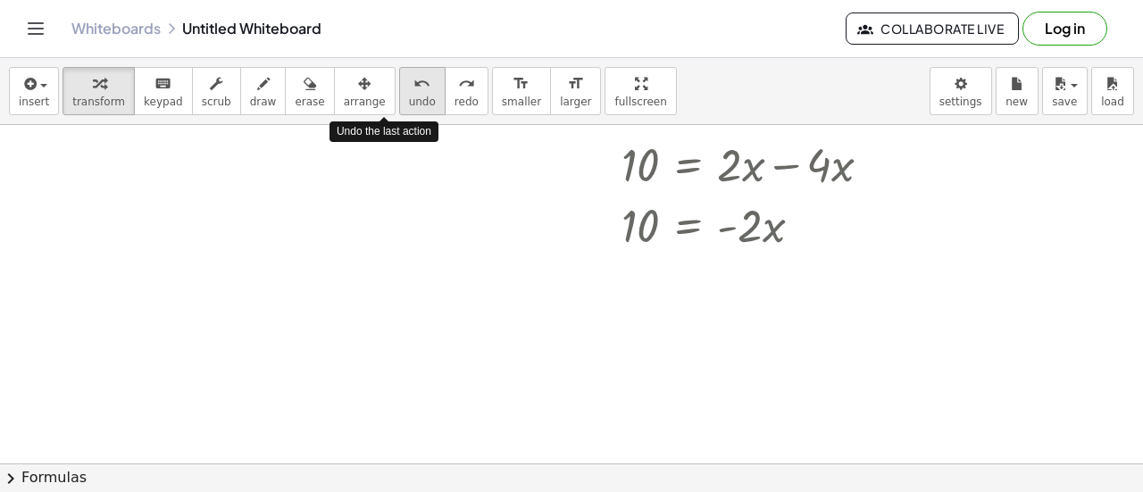
click at [409, 99] on span "undo" at bounding box center [422, 102] width 27 height 13
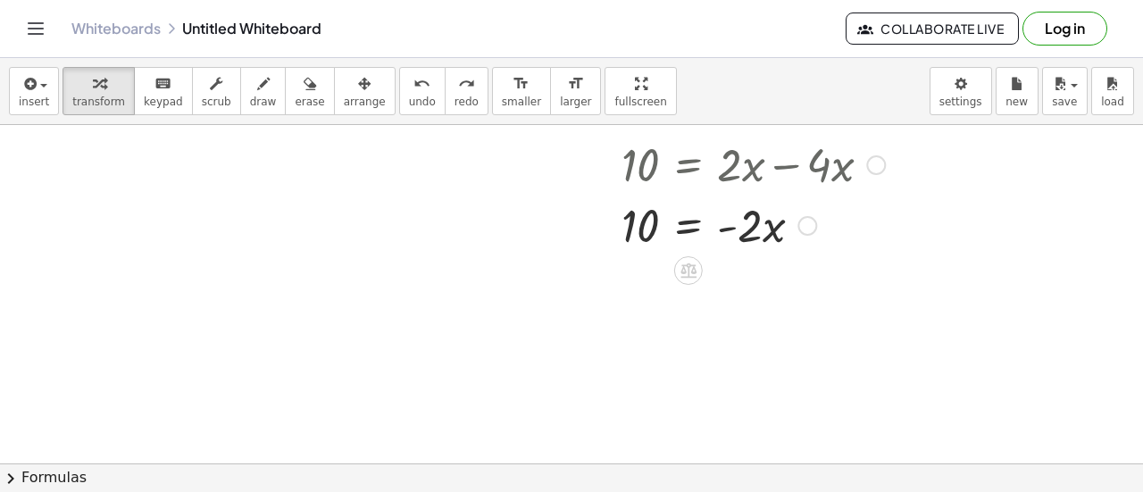
click at [638, 229] on div at bounding box center [735, 224] width 658 height 61
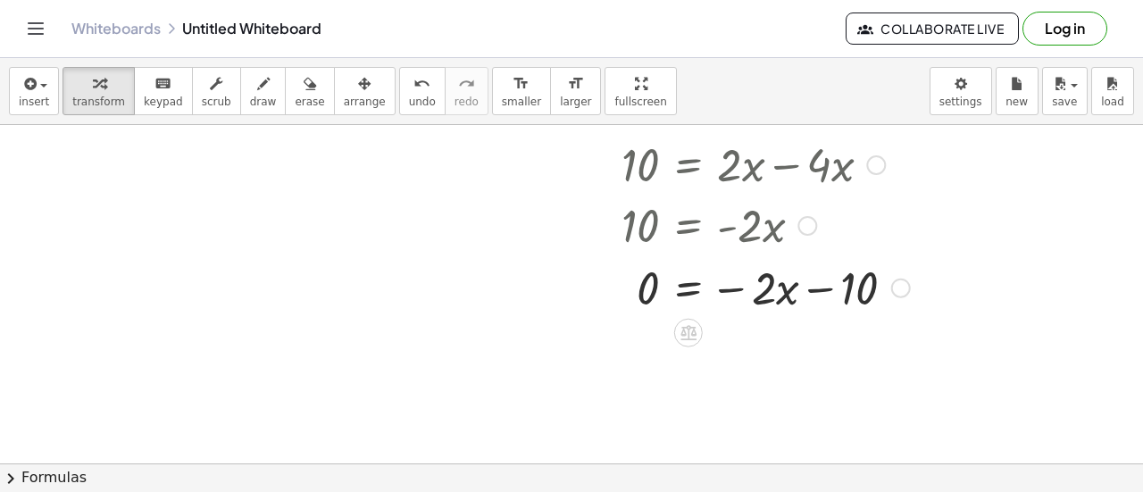
click at [825, 291] on div at bounding box center [702, 285] width 780 height 61
